Goal: Information Seeking & Learning: Learn about a topic

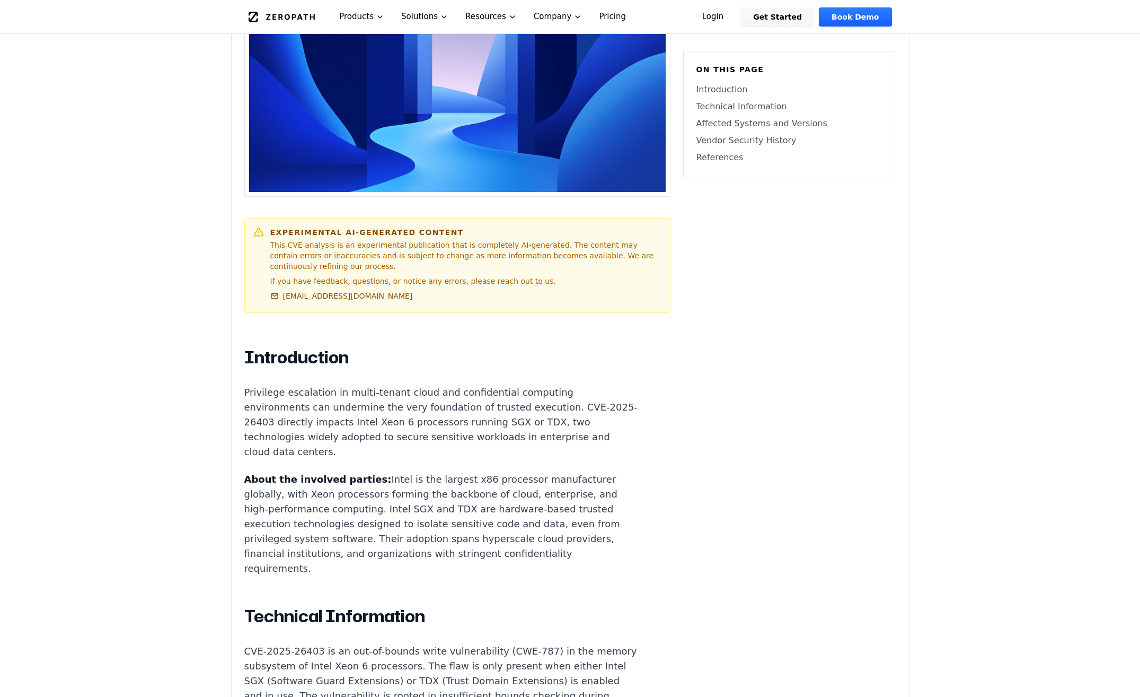
scroll to position [424, 0]
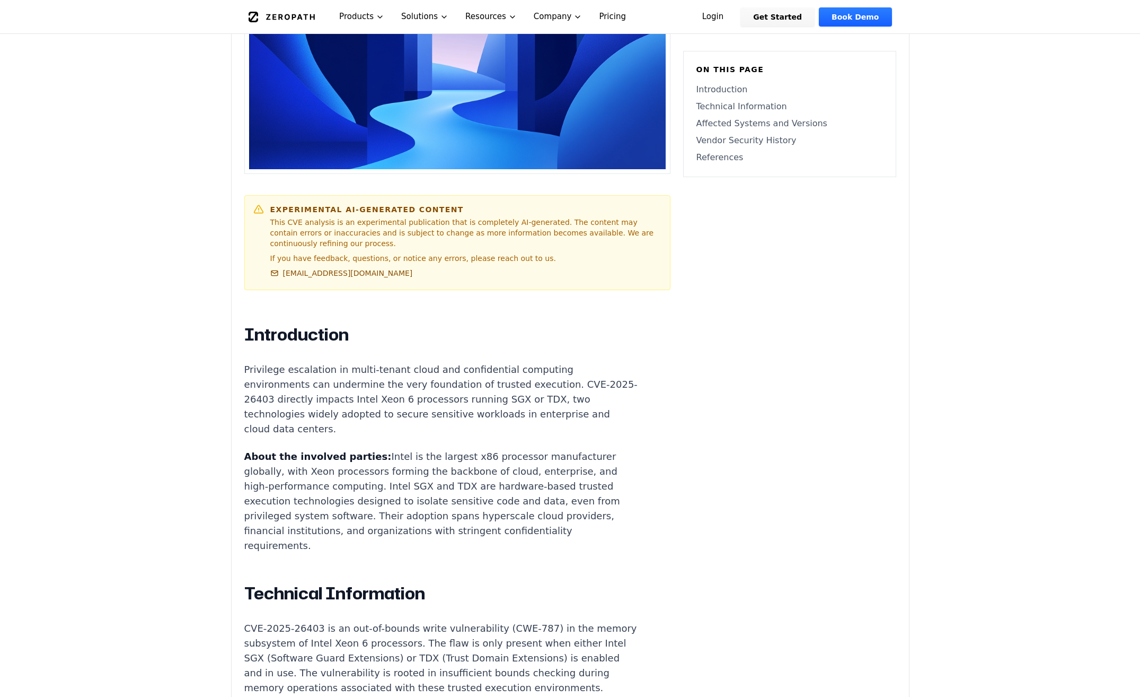
drag, startPoint x: 248, startPoint y: 369, endPoint x: 320, endPoint y: 550, distance: 194.4
drag, startPoint x: 320, startPoint y: 550, endPoint x: 443, endPoint y: 542, distance: 123.7
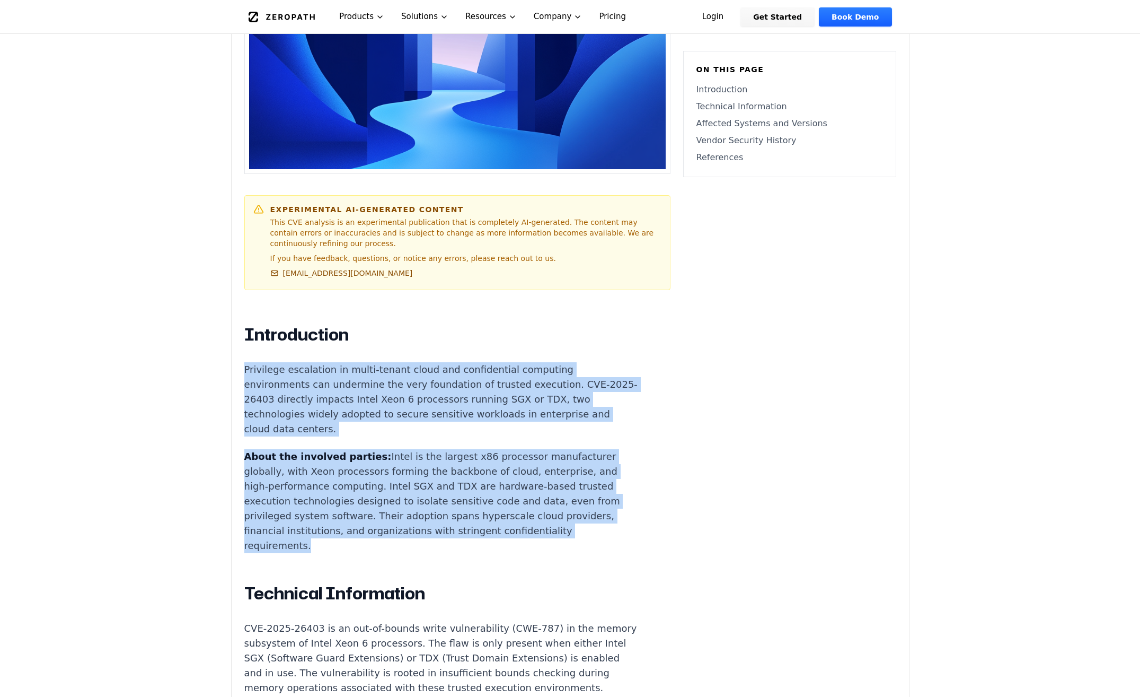
drag, startPoint x: 241, startPoint y: 367, endPoint x: 304, endPoint y: 546, distance: 190.0
click at [304, 546] on div "Experimental AI-Generated Content This CVE analysis is an experimental publicat…" at bounding box center [570, 620] width 677 height 1421
click at [321, 526] on g at bounding box center [320, 527] width 11 height 11
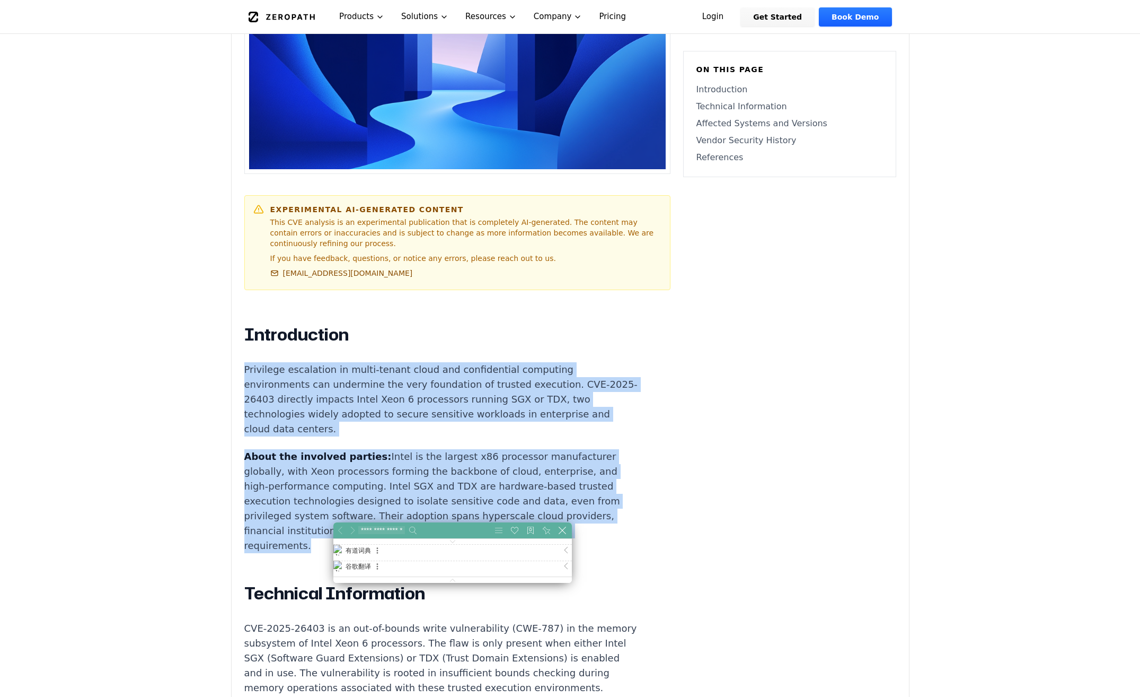
scroll to position [307, 336]
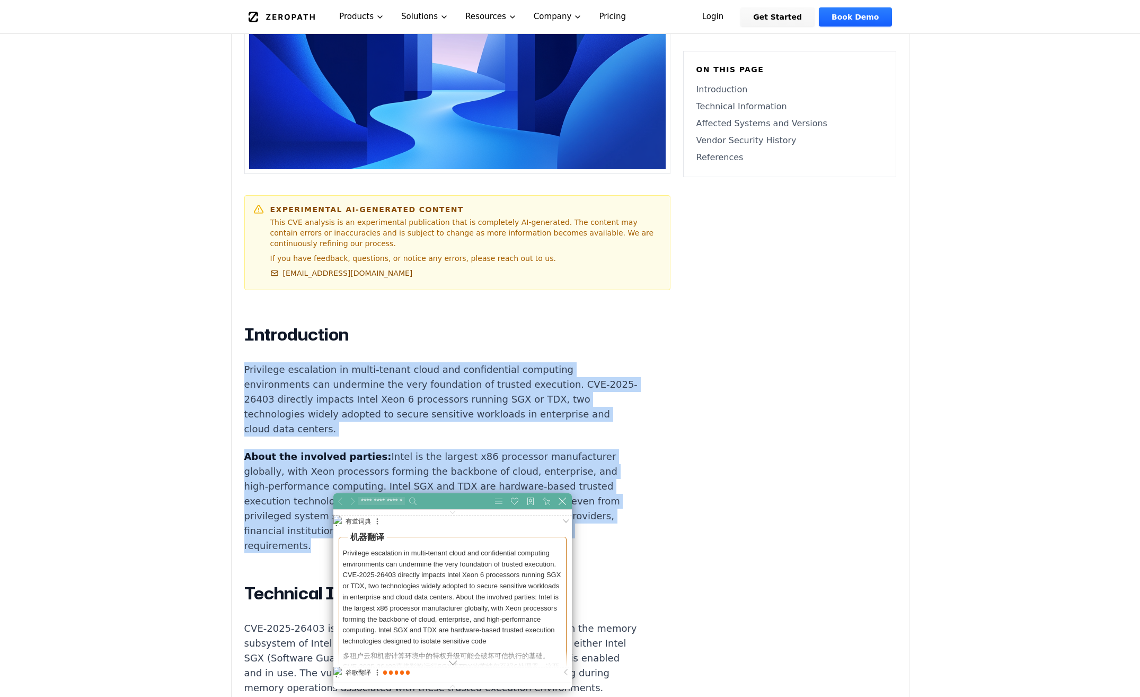
click at [453, 657] on button at bounding box center [452, 653] width 239 height 27
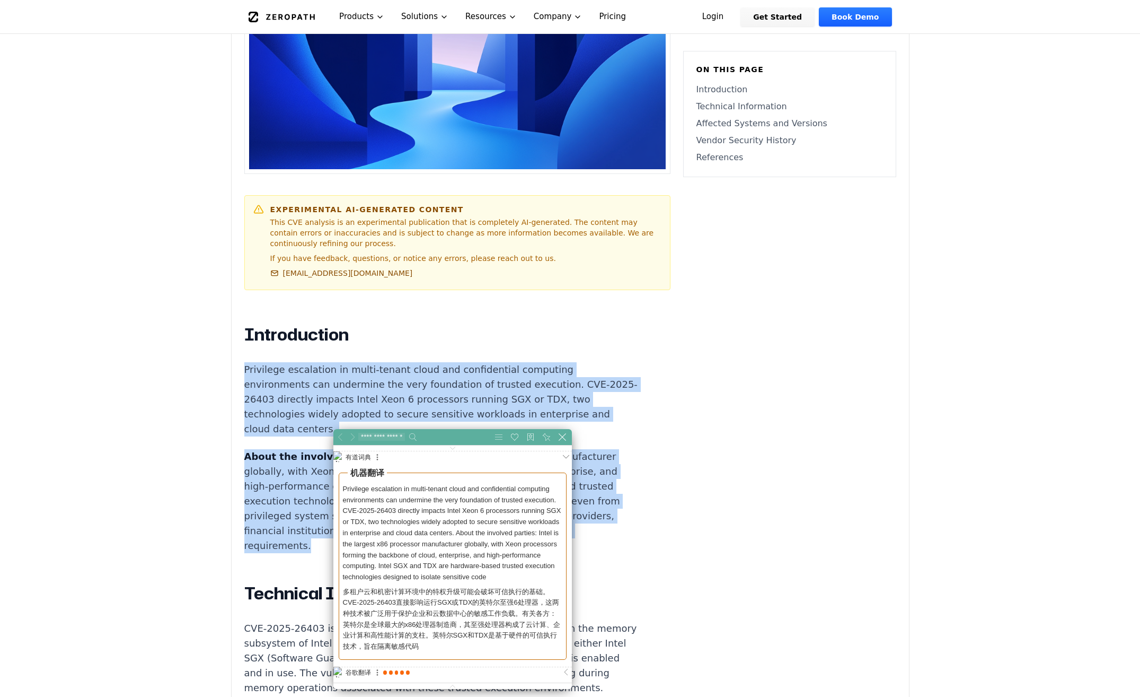
scroll to position [190, 336]
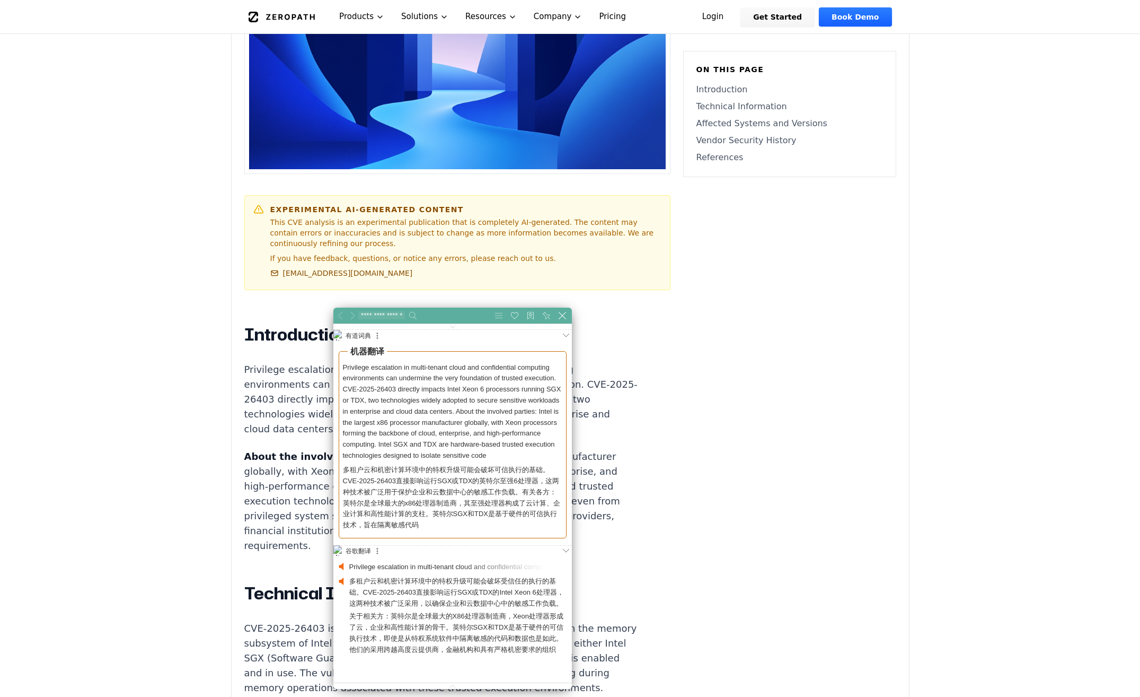
click at [700, 570] on div "Experimental AI-Generated Content This CVE analysis is an experimental publicat…" at bounding box center [570, 620] width 677 height 1421
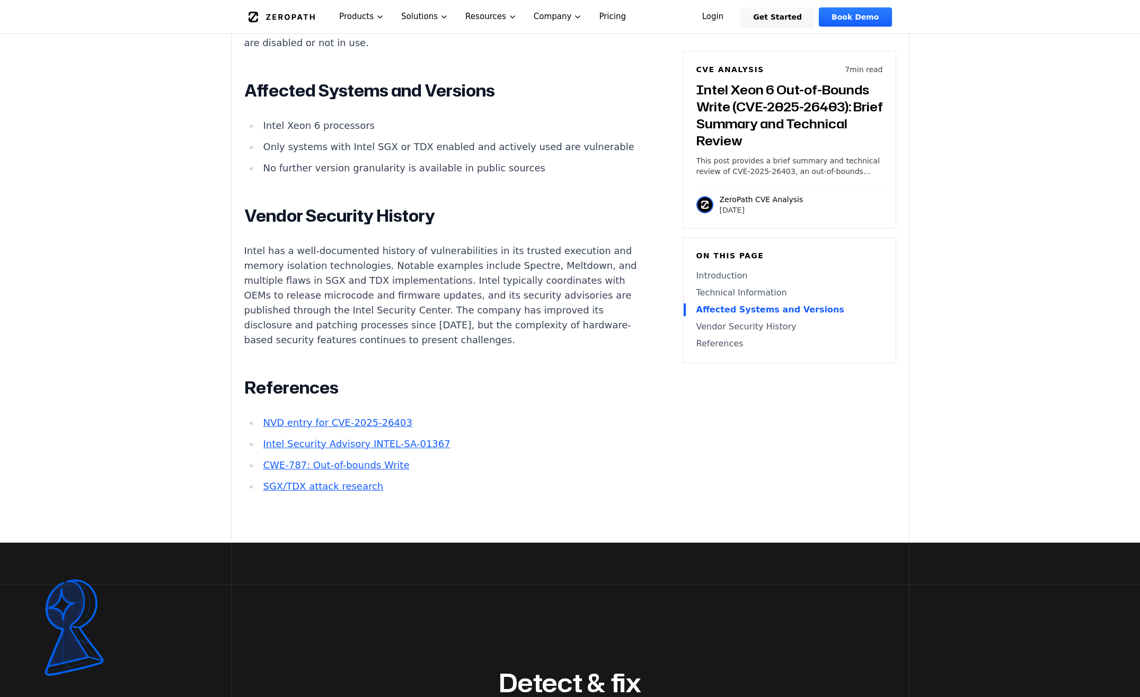
scroll to position [1219, 0]
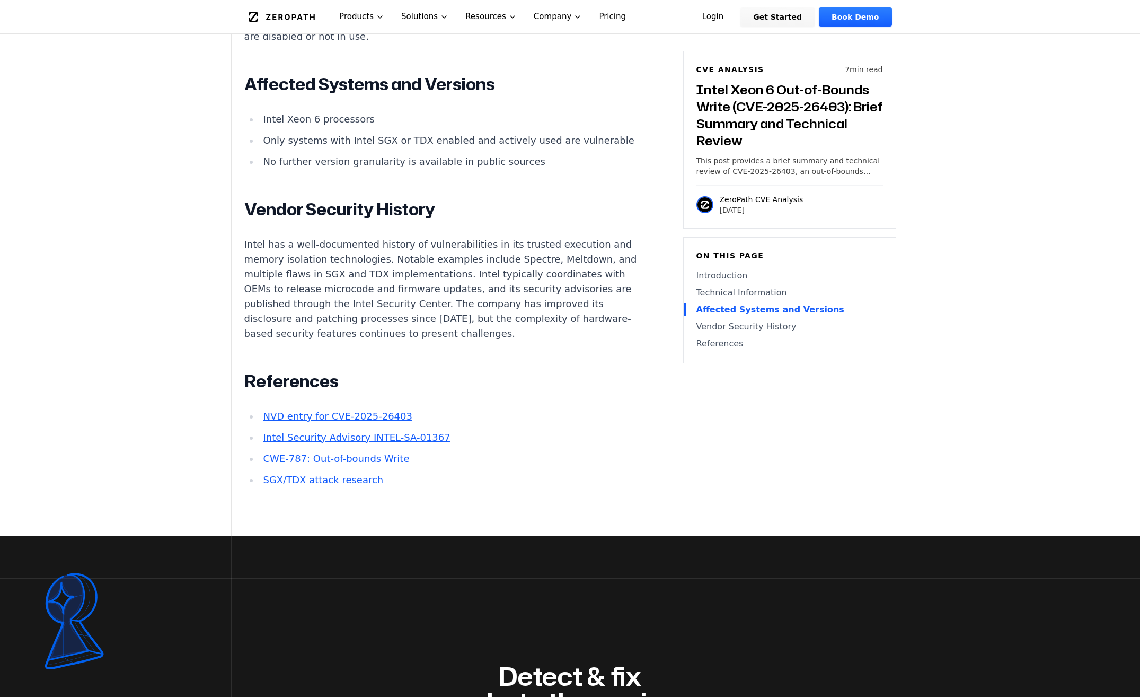
click at [360, 421] on link "NVD entry for CVE-2025-26403" at bounding box center [337, 415] width 149 height 11
